Goal: Task Accomplishment & Management: Use online tool/utility

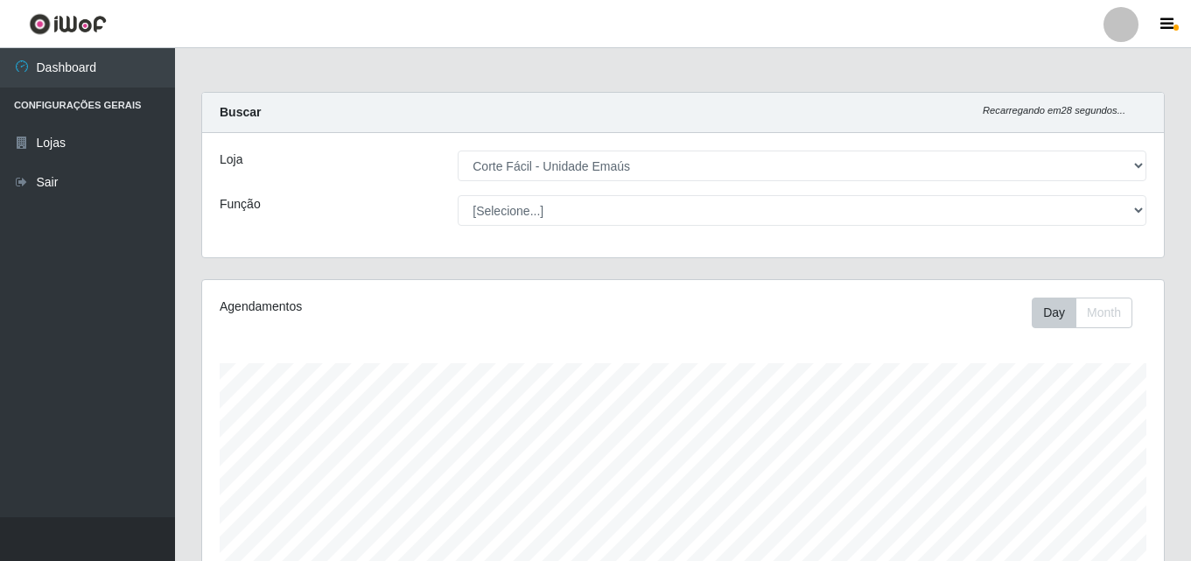
select select "201"
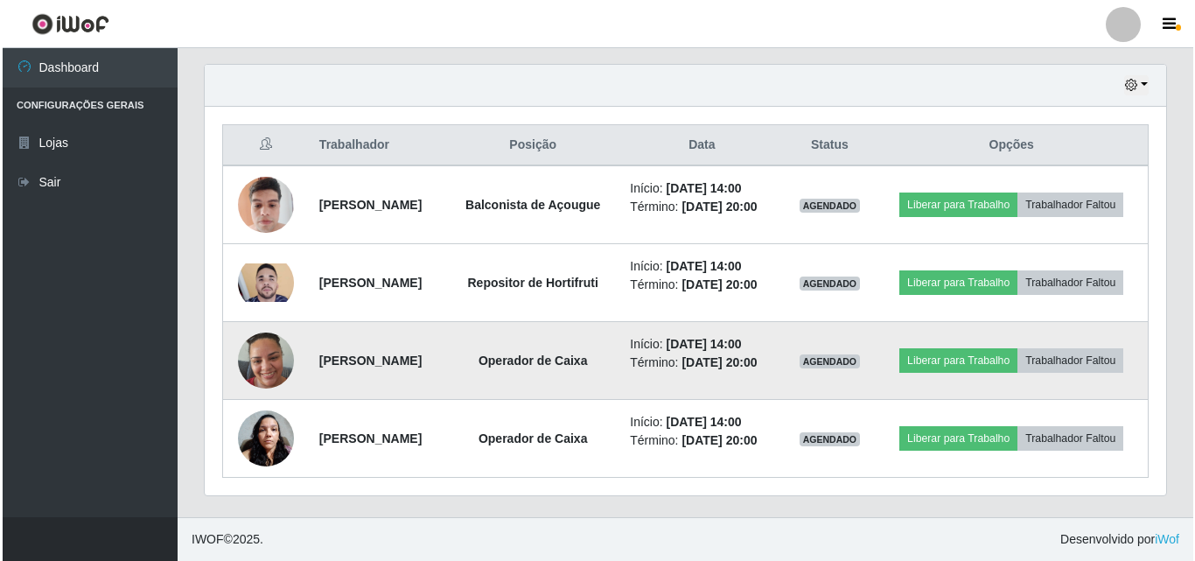
scroll to position [654, 0]
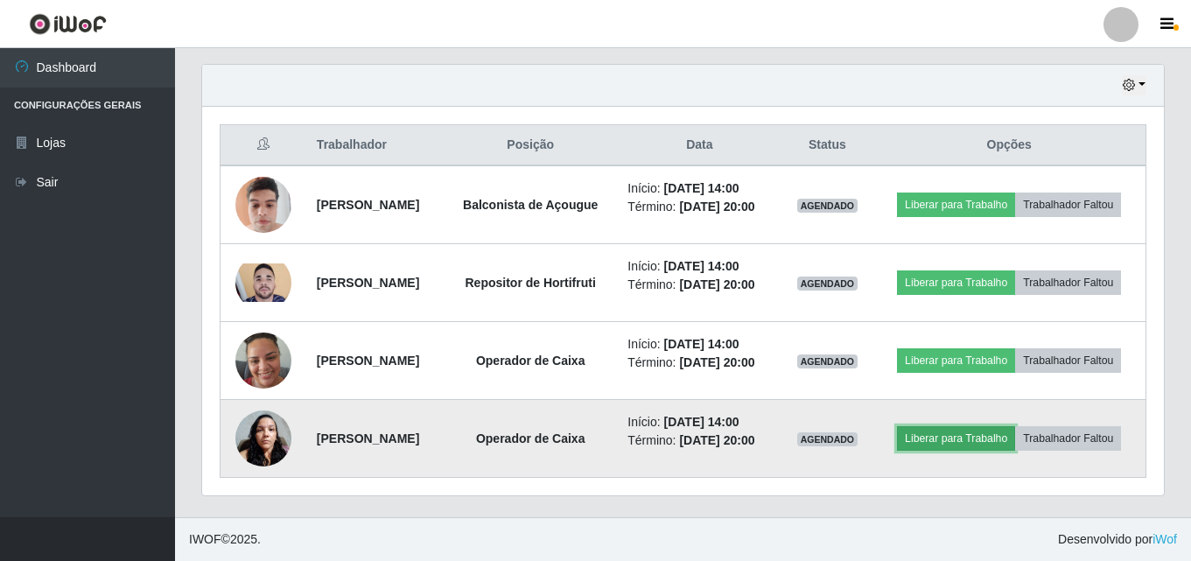
click at [1015, 426] on button "Liberar para Trabalho" at bounding box center [956, 438] width 118 height 24
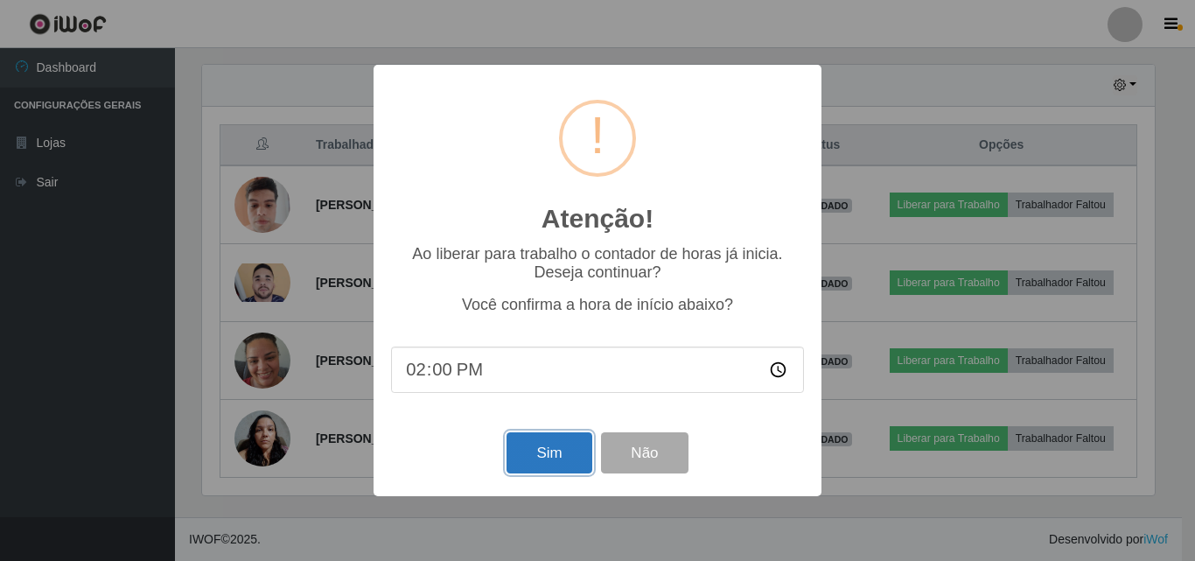
click at [564, 457] on button "Sim" at bounding box center [549, 452] width 85 height 41
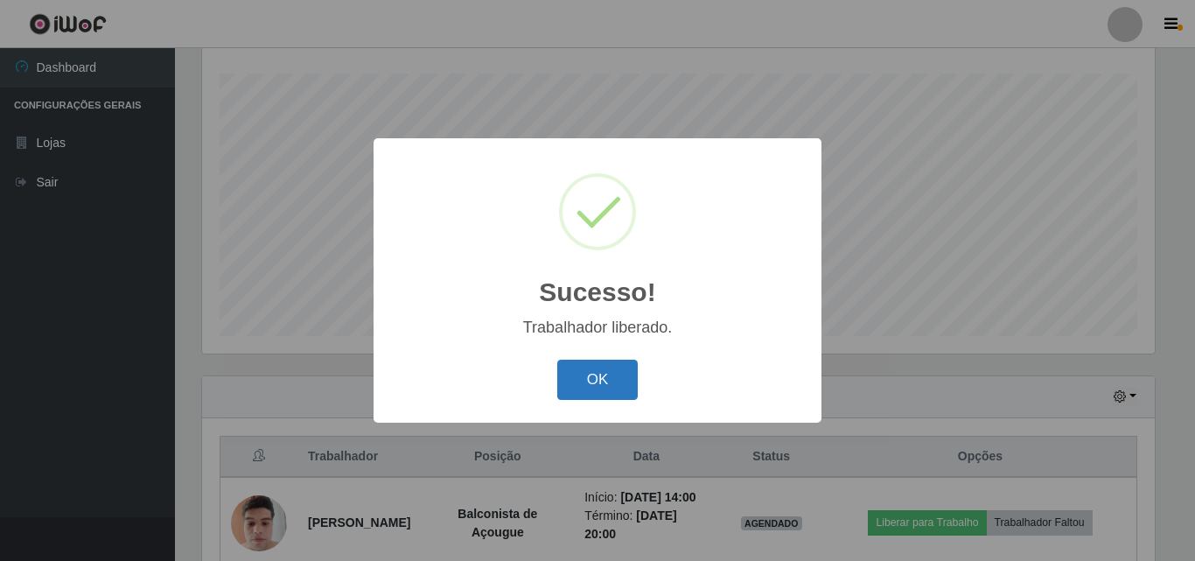
click at [601, 381] on button "OK" at bounding box center [597, 380] width 81 height 41
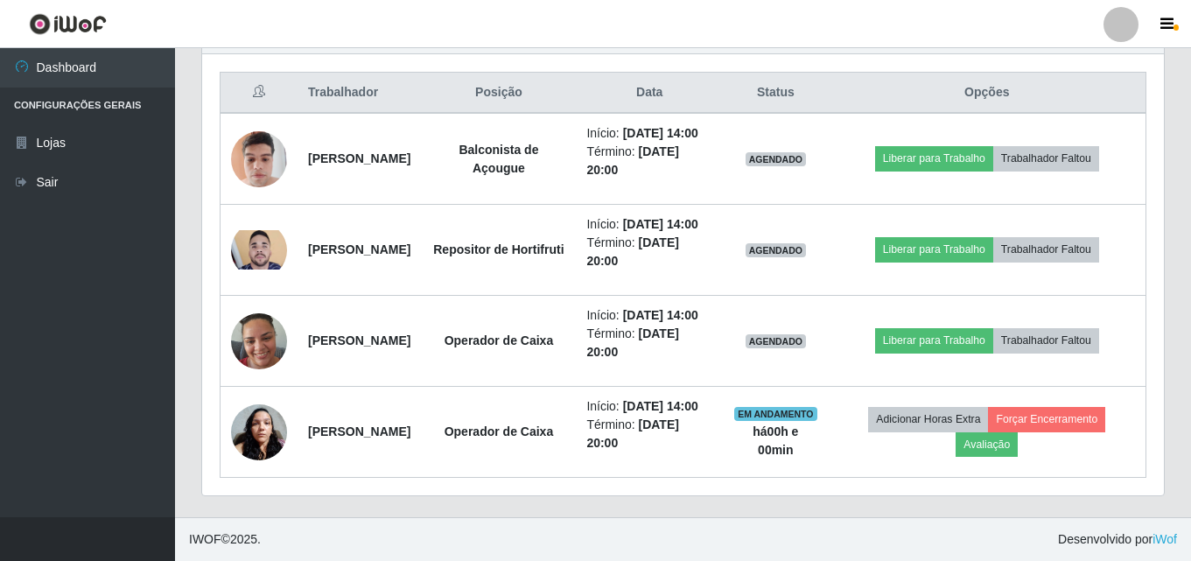
scroll to position [727, 0]
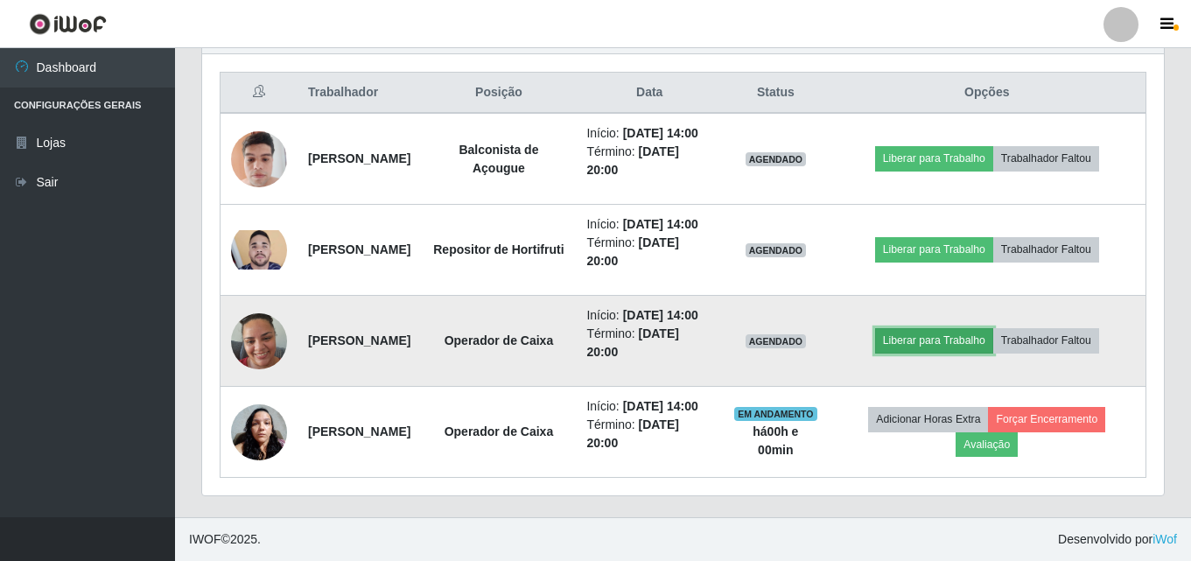
click at [966, 328] on button "Liberar para Trabalho" at bounding box center [934, 340] width 118 height 24
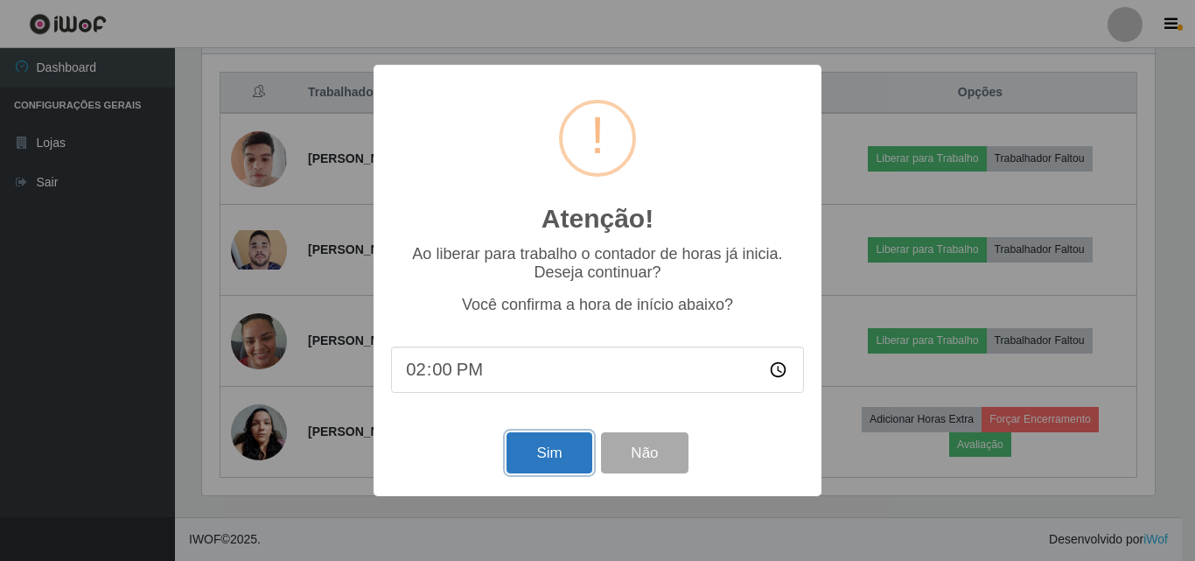
click at [577, 445] on button "Sim" at bounding box center [549, 452] width 85 height 41
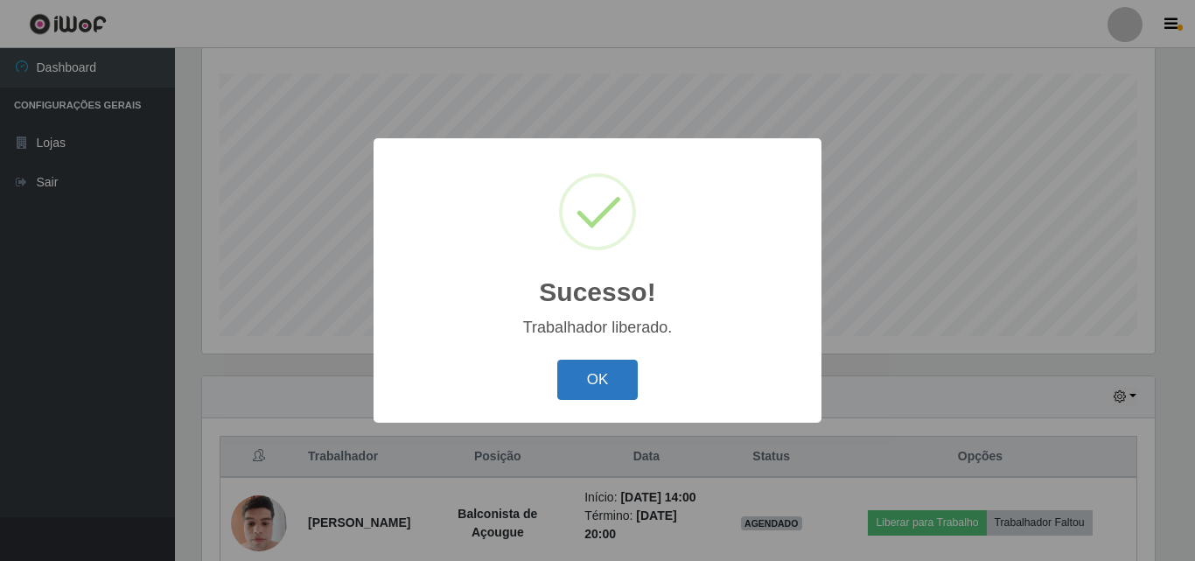
click at [574, 382] on button "OK" at bounding box center [597, 380] width 81 height 41
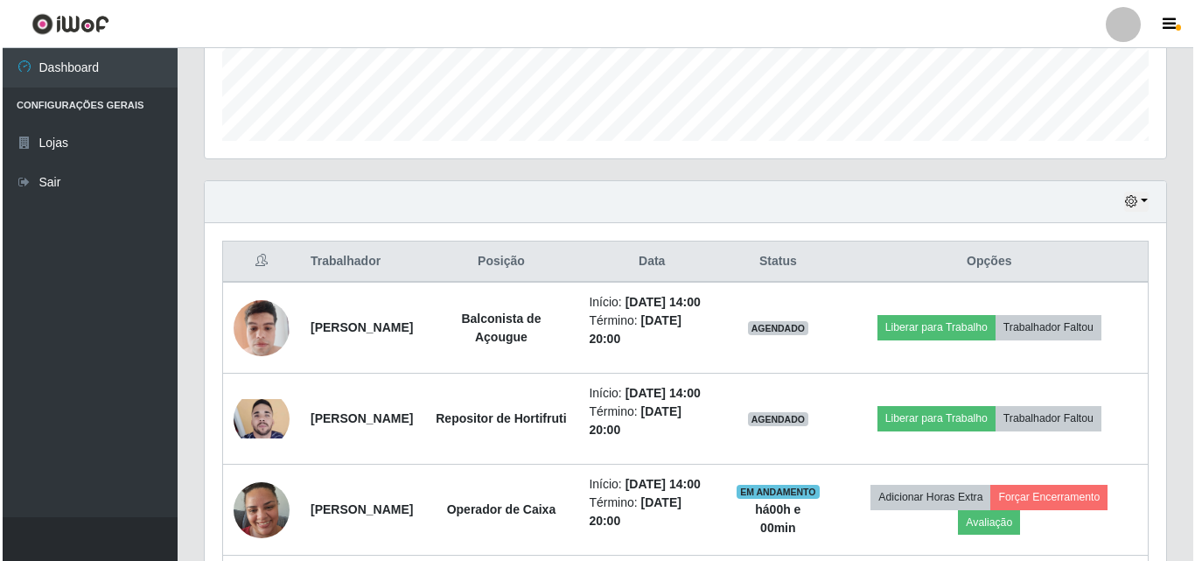
scroll to position [552, 0]
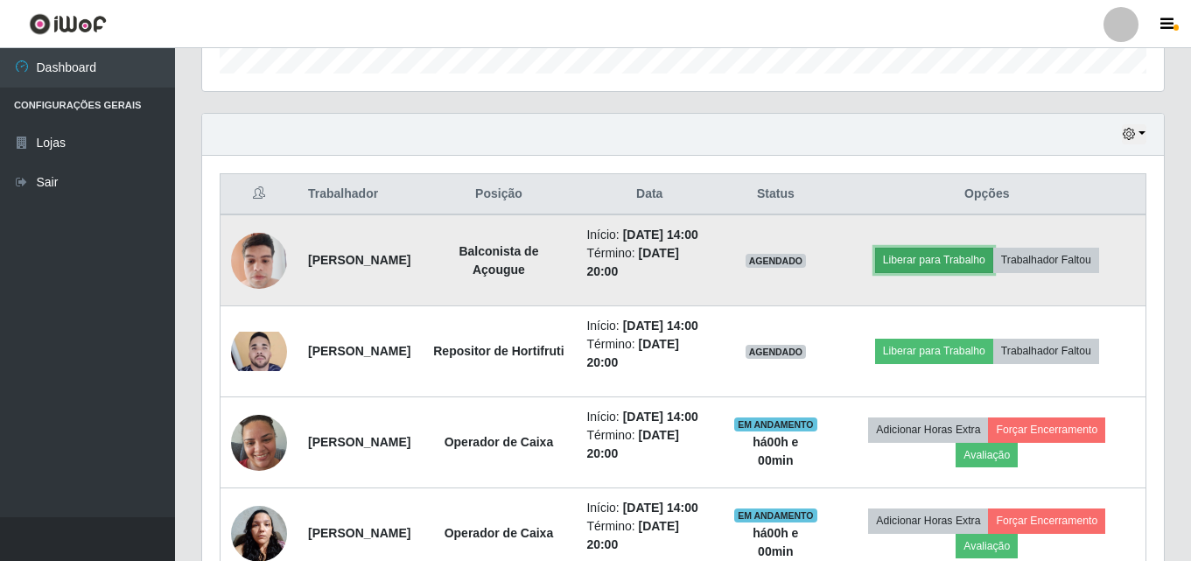
click at [944, 272] on button "Liberar para Trabalho" at bounding box center [934, 260] width 118 height 24
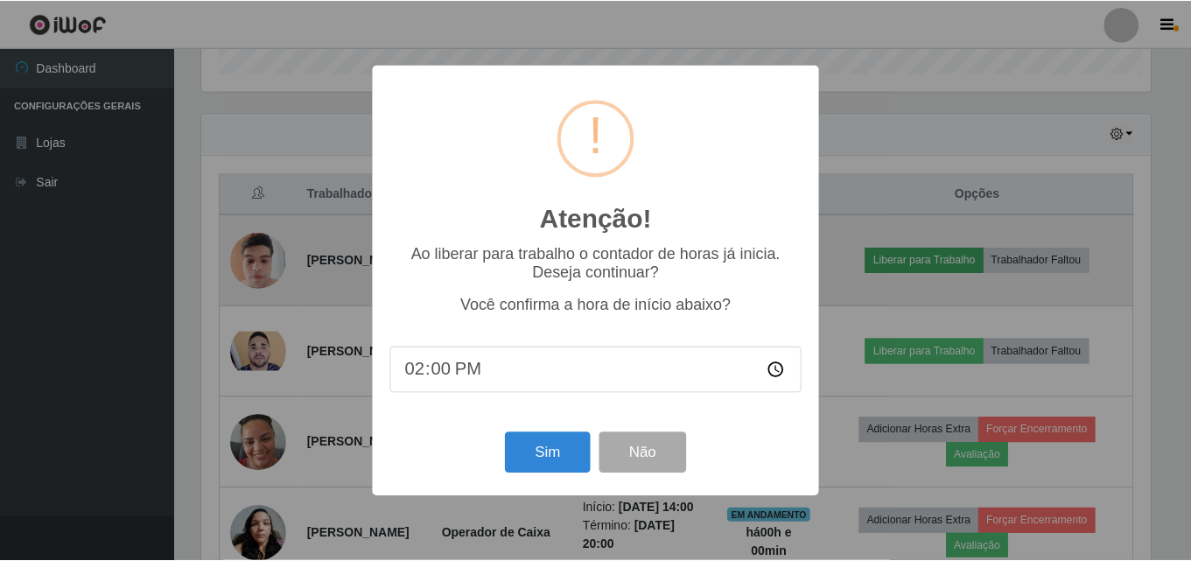
scroll to position [363, 953]
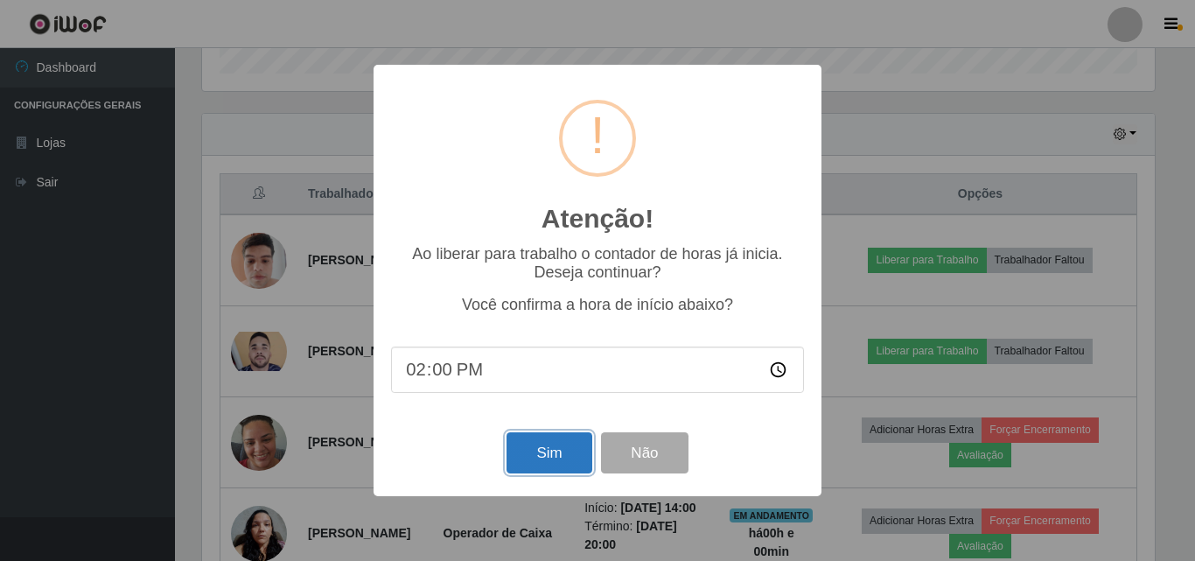
click at [541, 449] on button "Sim" at bounding box center [549, 452] width 85 height 41
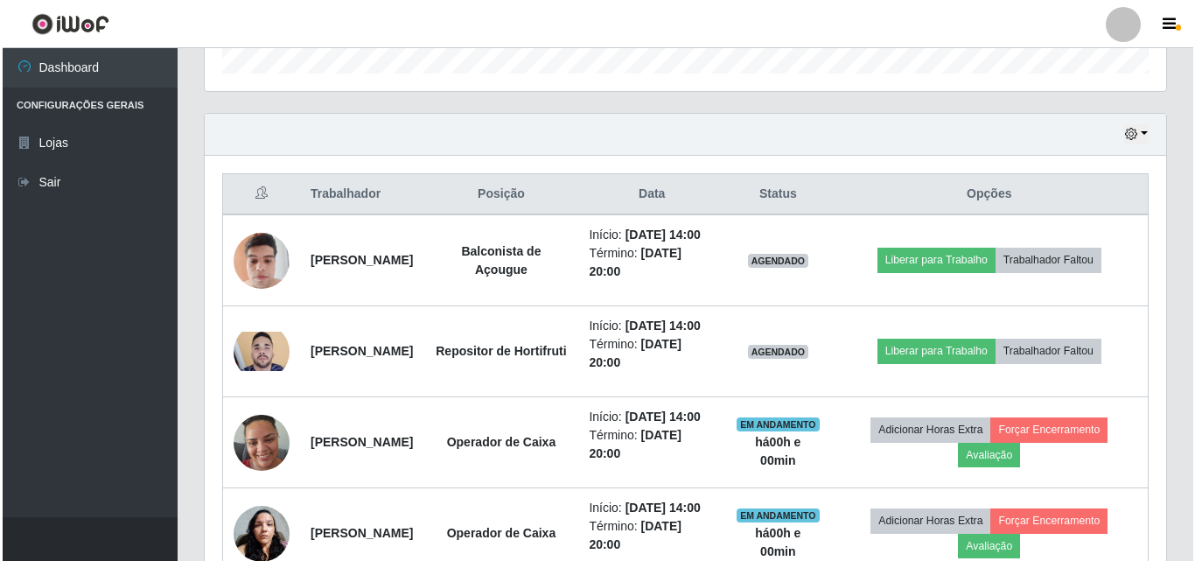
scroll to position [0, 0]
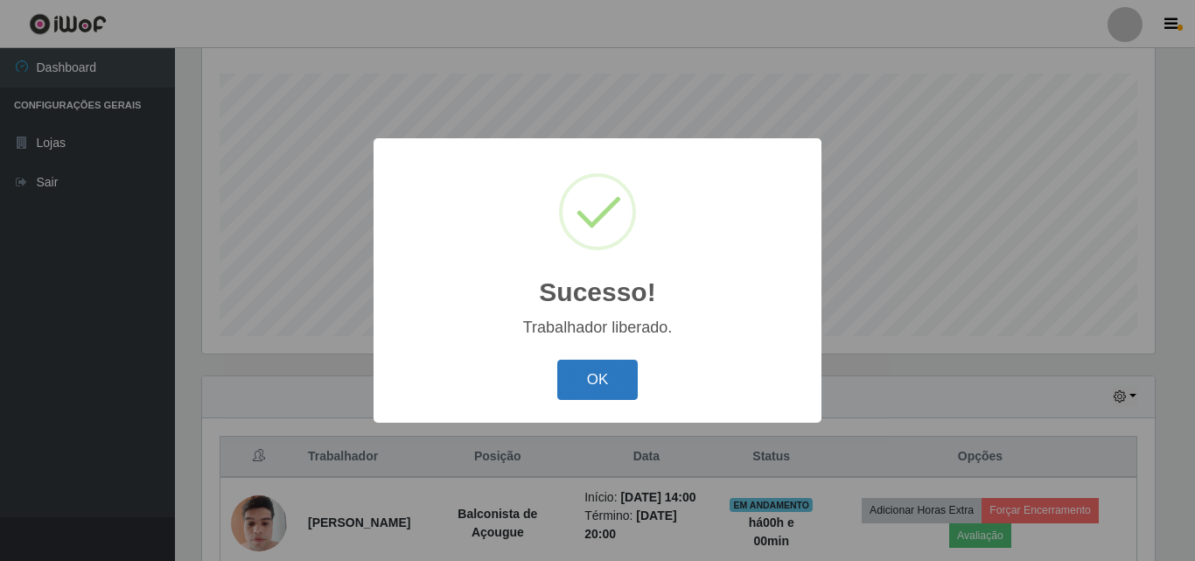
click at [611, 376] on button "OK" at bounding box center [597, 380] width 81 height 41
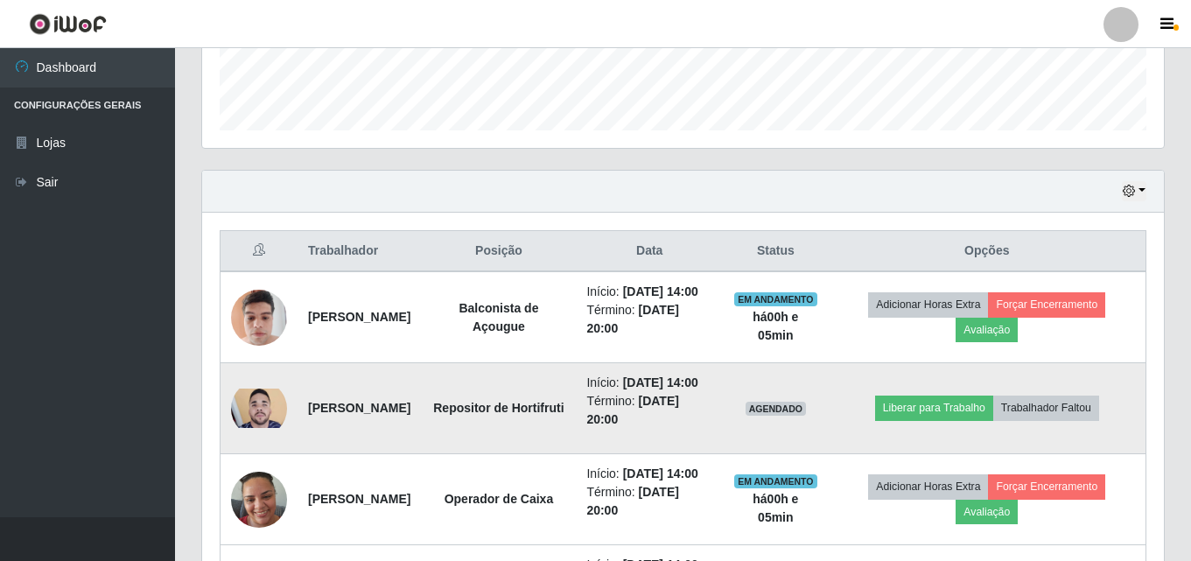
scroll to position [640, 0]
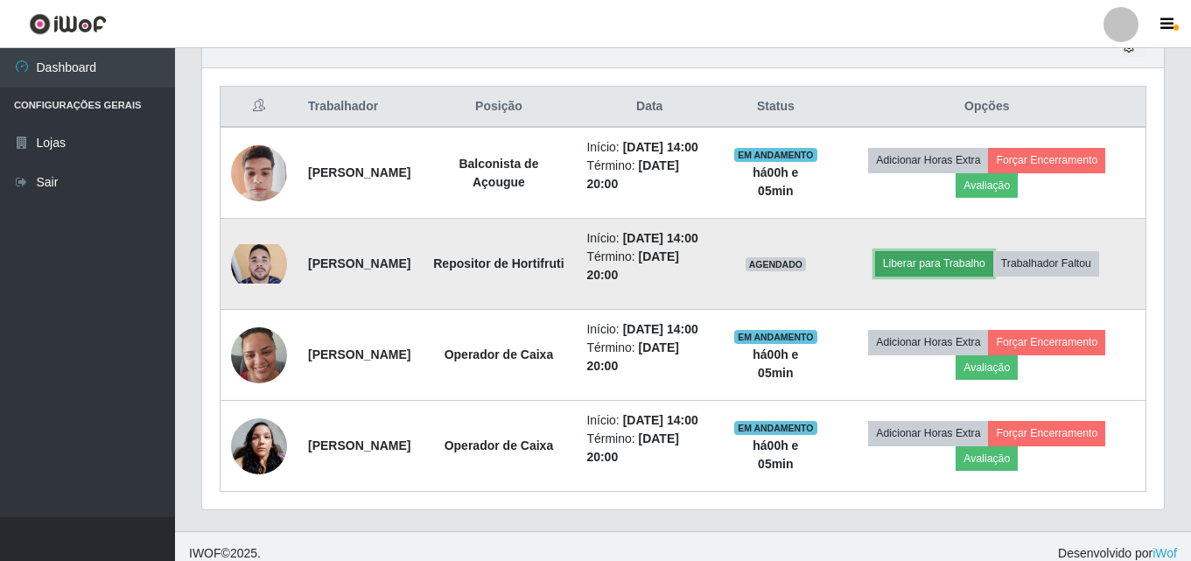
click at [933, 276] on button "Liberar para Trabalho" at bounding box center [934, 263] width 118 height 24
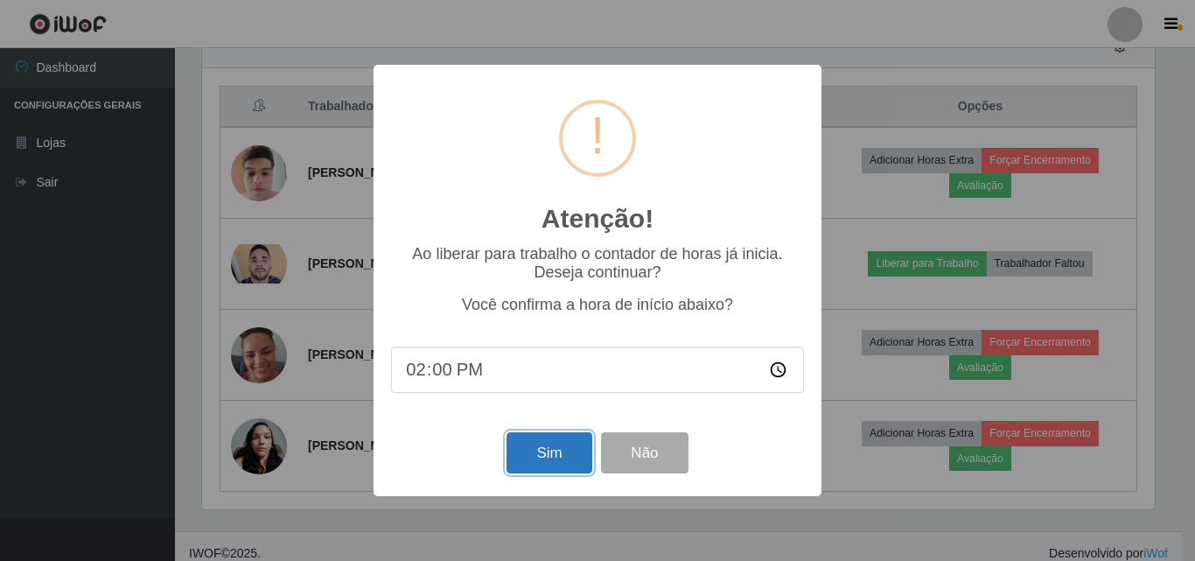
click at [549, 464] on button "Sim" at bounding box center [549, 452] width 85 height 41
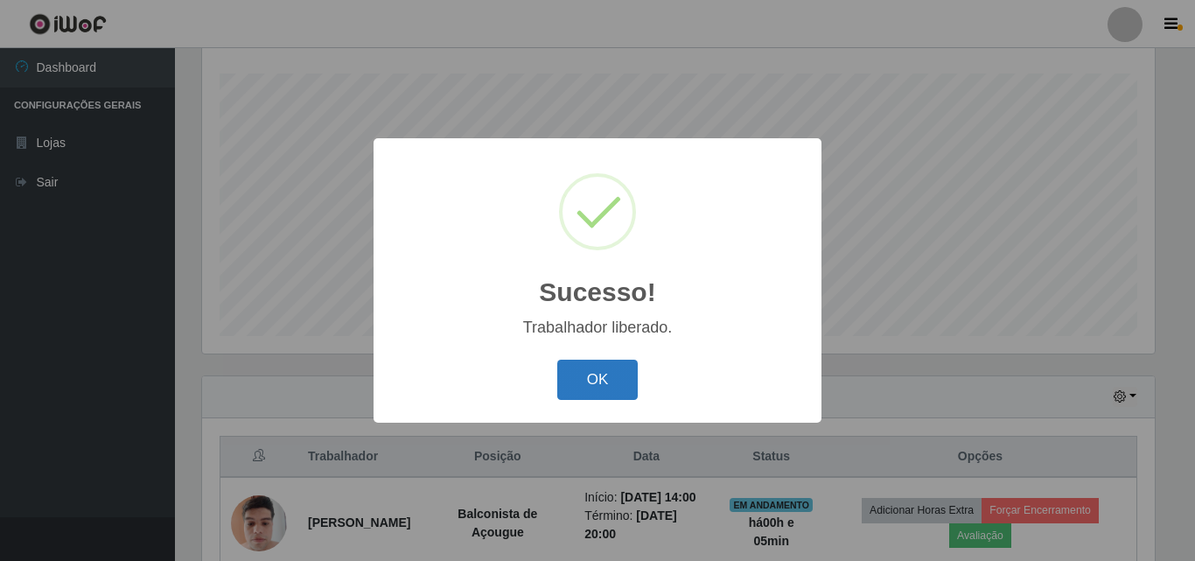
click at [615, 386] on button "OK" at bounding box center [597, 380] width 81 height 41
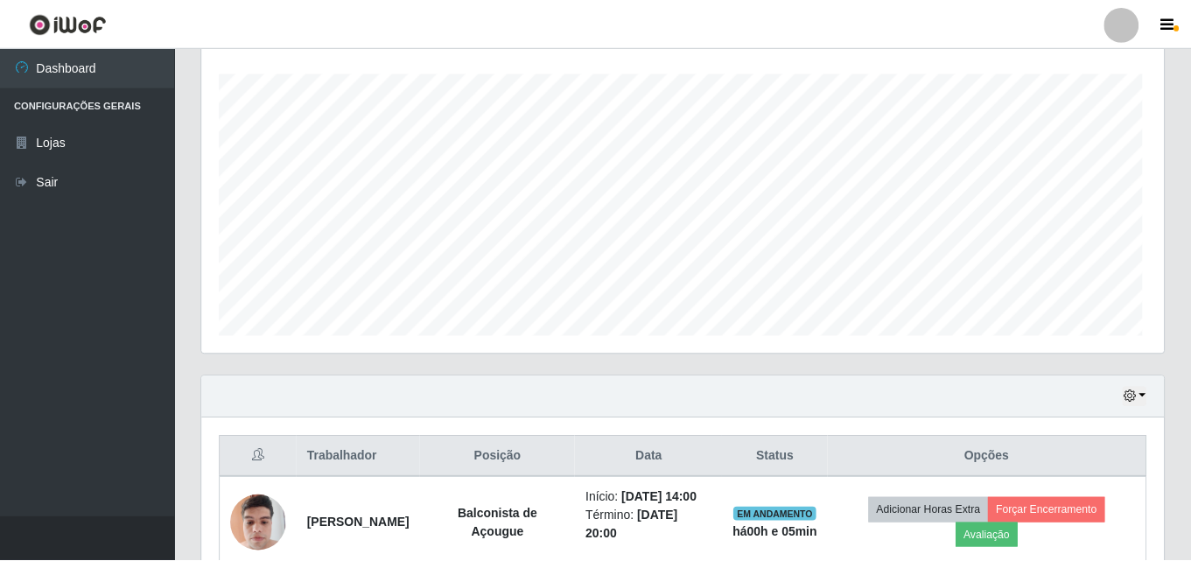
scroll to position [363, 962]
